Goal: Navigation & Orientation: Find specific page/section

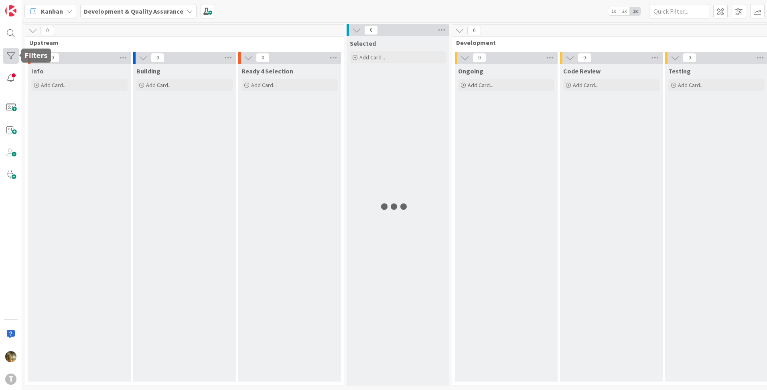
click at [10, 57] on div at bounding box center [11, 56] width 16 height 16
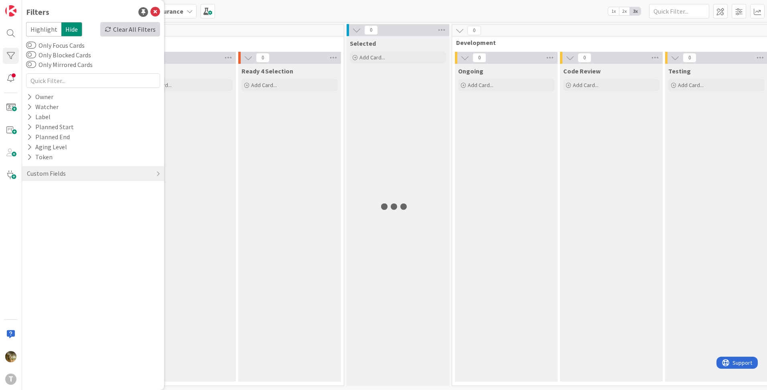
click at [125, 32] on div "Clear All Filters" at bounding box center [130, 29] width 60 height 14
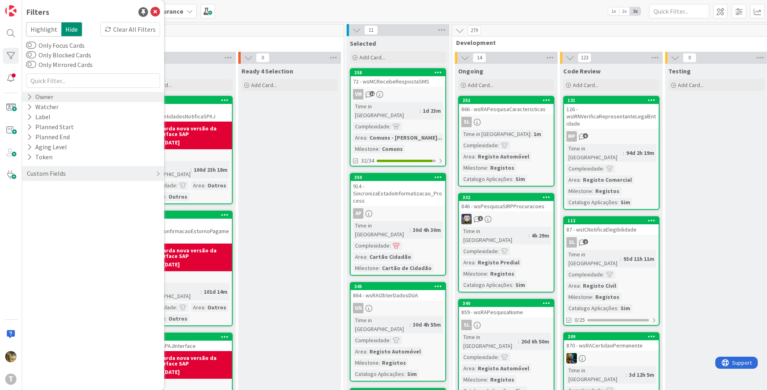
click at [28, 97] on icon at bounding box center [29, 97] width 5 height 7
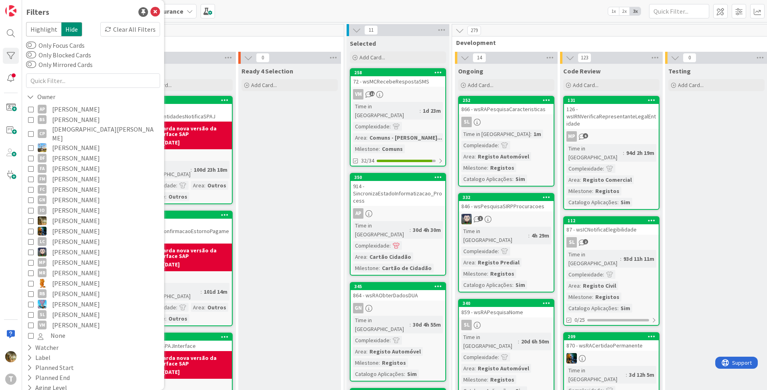
click at [30, 218] on icon at bounding box center [31, 221] width 6 height 6
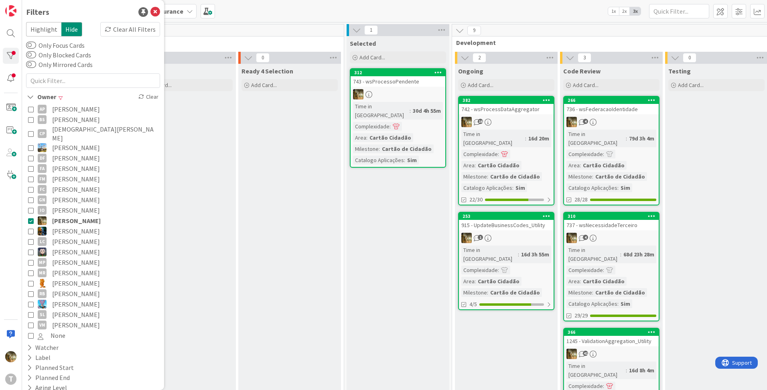
click at [494, 233] on div "1" at bounding box center [506, 238] width 95 height 10
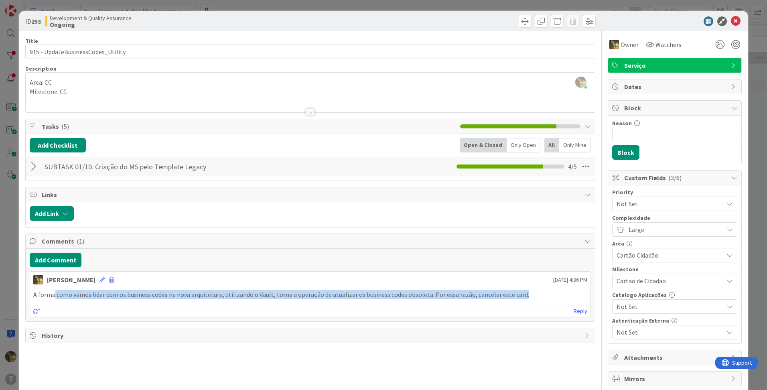
drag, startPoint x: 54, startPoint y: 295, endPoint x: 526, endPoint y: 300, distance: 472.4
click at [526, 300] on div "A forma como vamos lidar com os business codes na nova arquitetura, utilizando …" at bounding box center [310, 295] width 561 height 16
drag, startPoint x: 526, startPoint y: 300, endPoint x: 532, endPoint y: 298, distance: 6.1
click at [532, 298] on p "A forma como vamos lidar com os business codes na nova arquitetura, utilizando …" at bounding box center [310, 294] width 554 height 9
drag, startPoint x: 33, startPoint y: 295, endPoint x: 532, endPoint y: 296, distance: 498.4
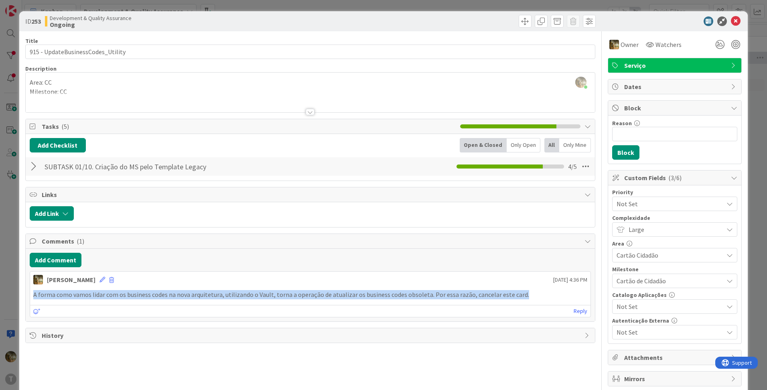
click at [532, 296] on p "A forma como vamos lidar com os business codes na nova arquitetura, utilizando …" at bounding box center [310, 294] width 554 height 9
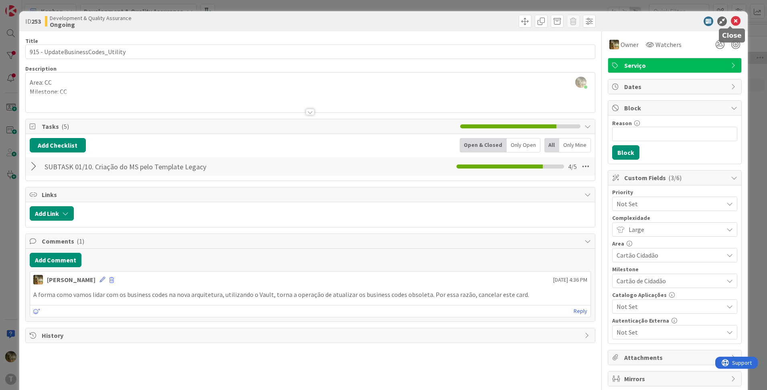
click at [731, 21] on icon at bounding box center [736, 21] width 10 height 10
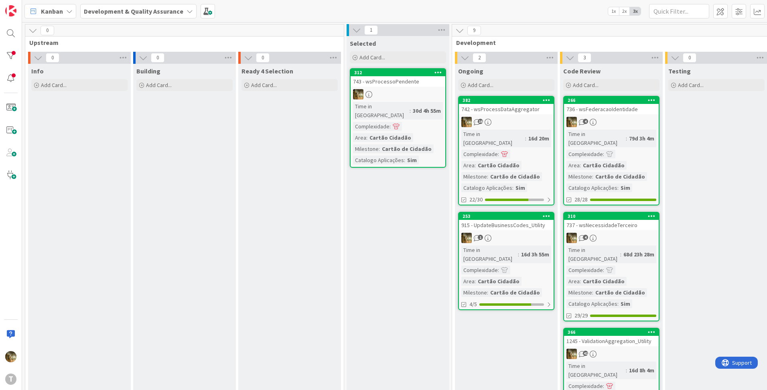
click at [516, 119] on div "16" at bounding box center [506, 122] width 95 height 10
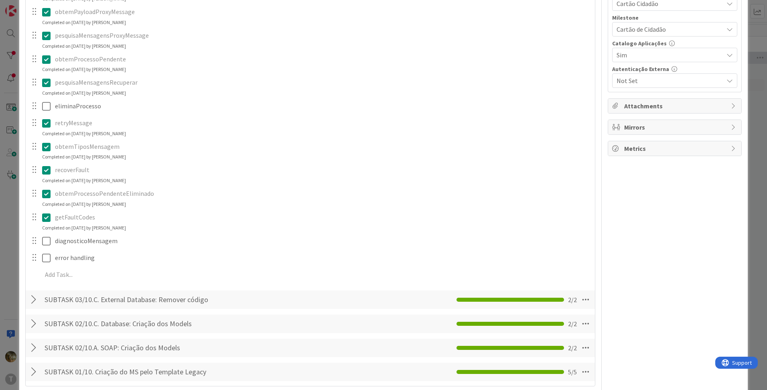
scroll to position [268, 0]
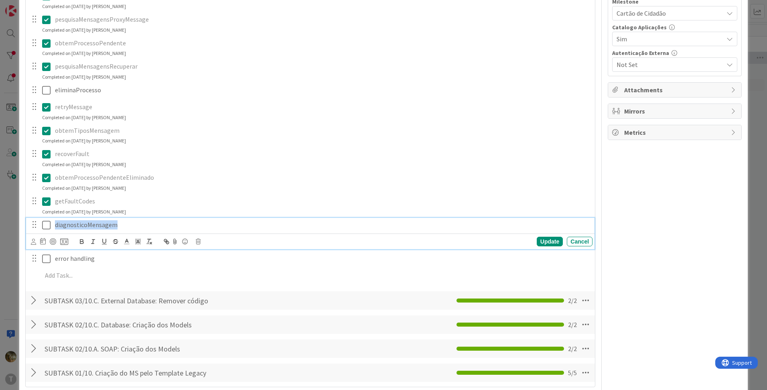
drag, startPoint x: 54, startPoint y: 226, endPoint x: 122, endPoint y: 220, distance: 67.7
click at [122, 220] on div "diagnosticoMensagem" at bounding box center [322, 225] width 541 height 14
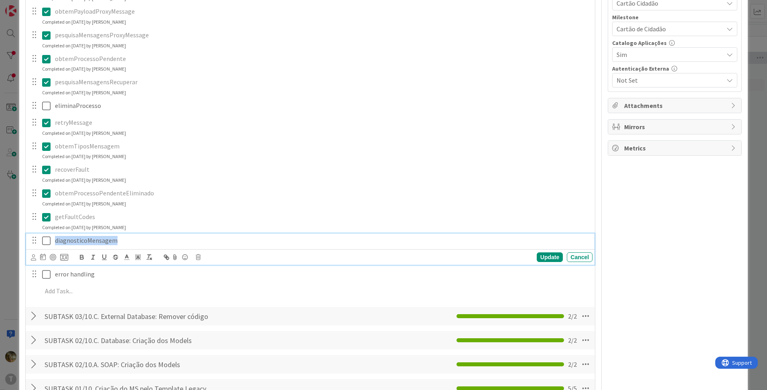
scroll to position [134, 0]
